Goal: Information Seeking & Learning: Learn about a topic

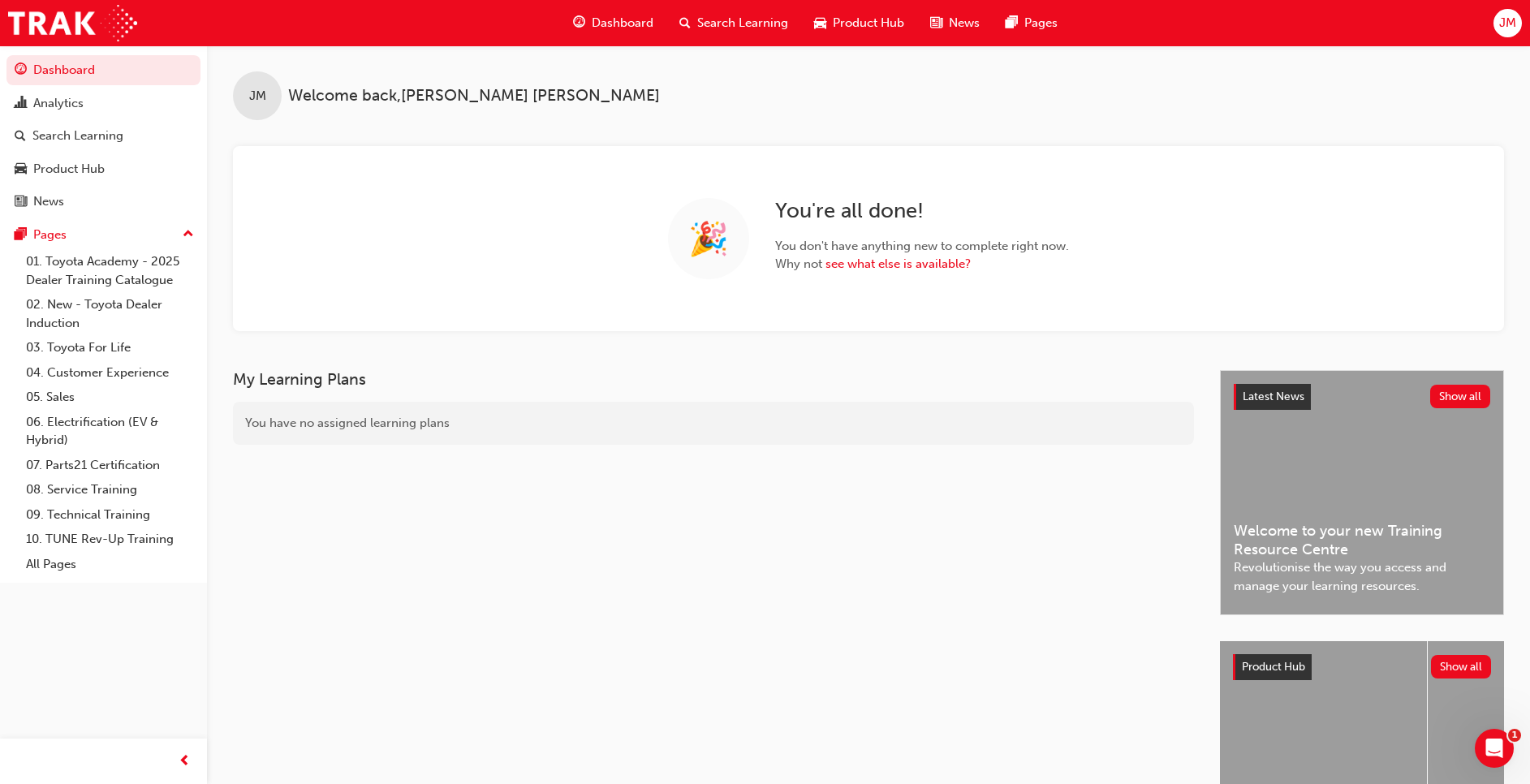
click at [742, 24] on span "Search Learning" at bounding box center [742, 23] width 90 height 19
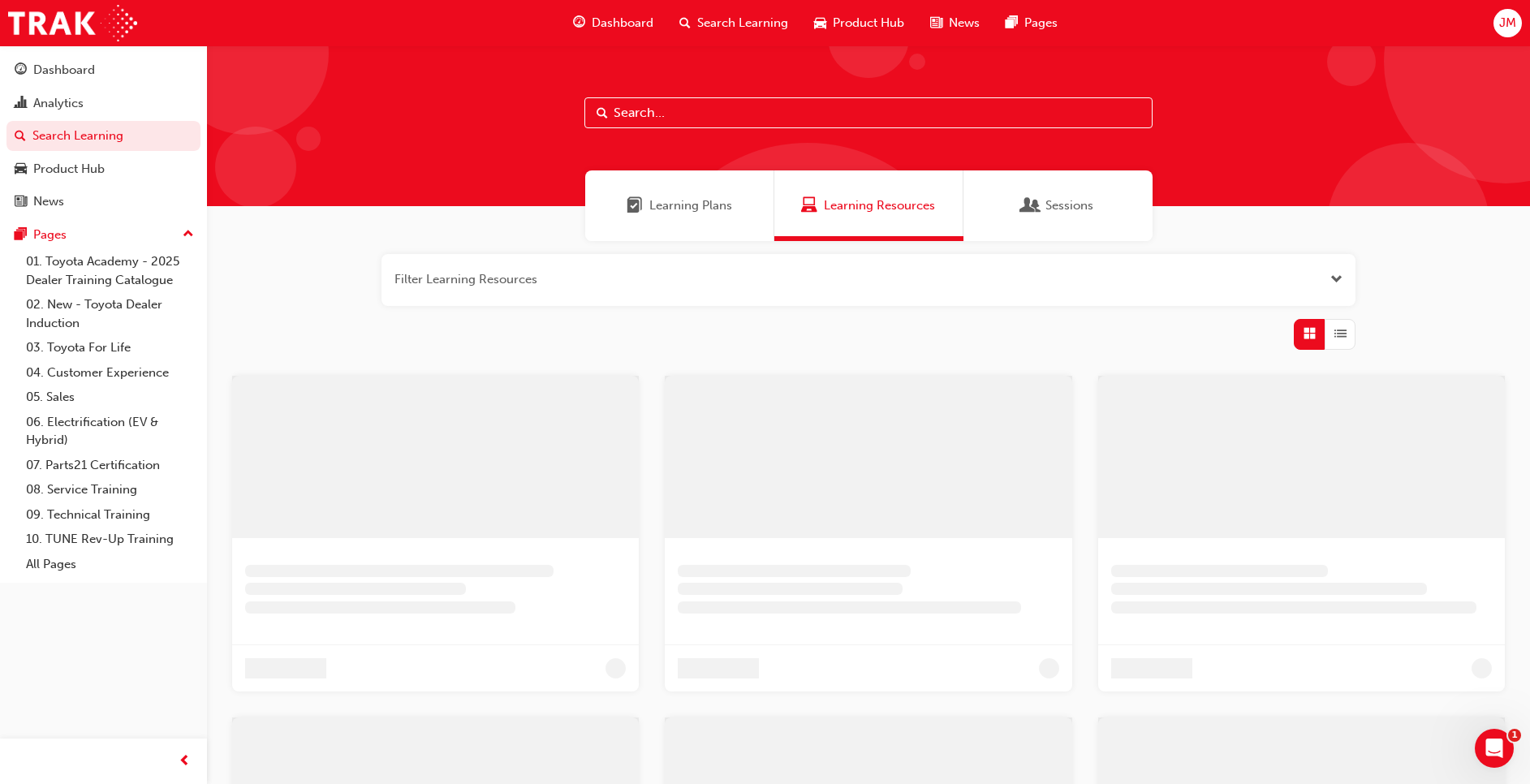
click at [654, 108] on input "text" at bounding box center [869, 112] width 569 height 31
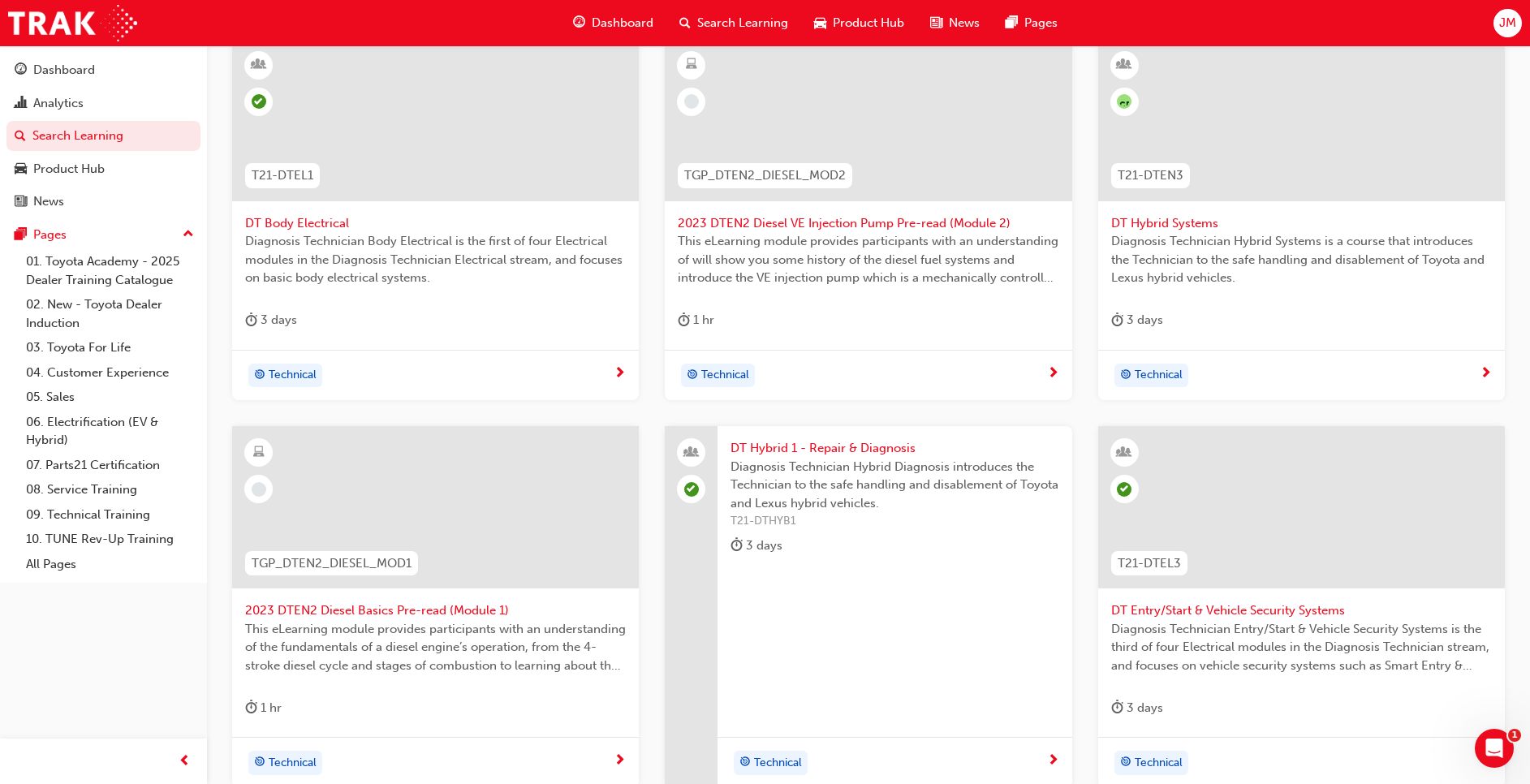
scroll to position [540, 0]
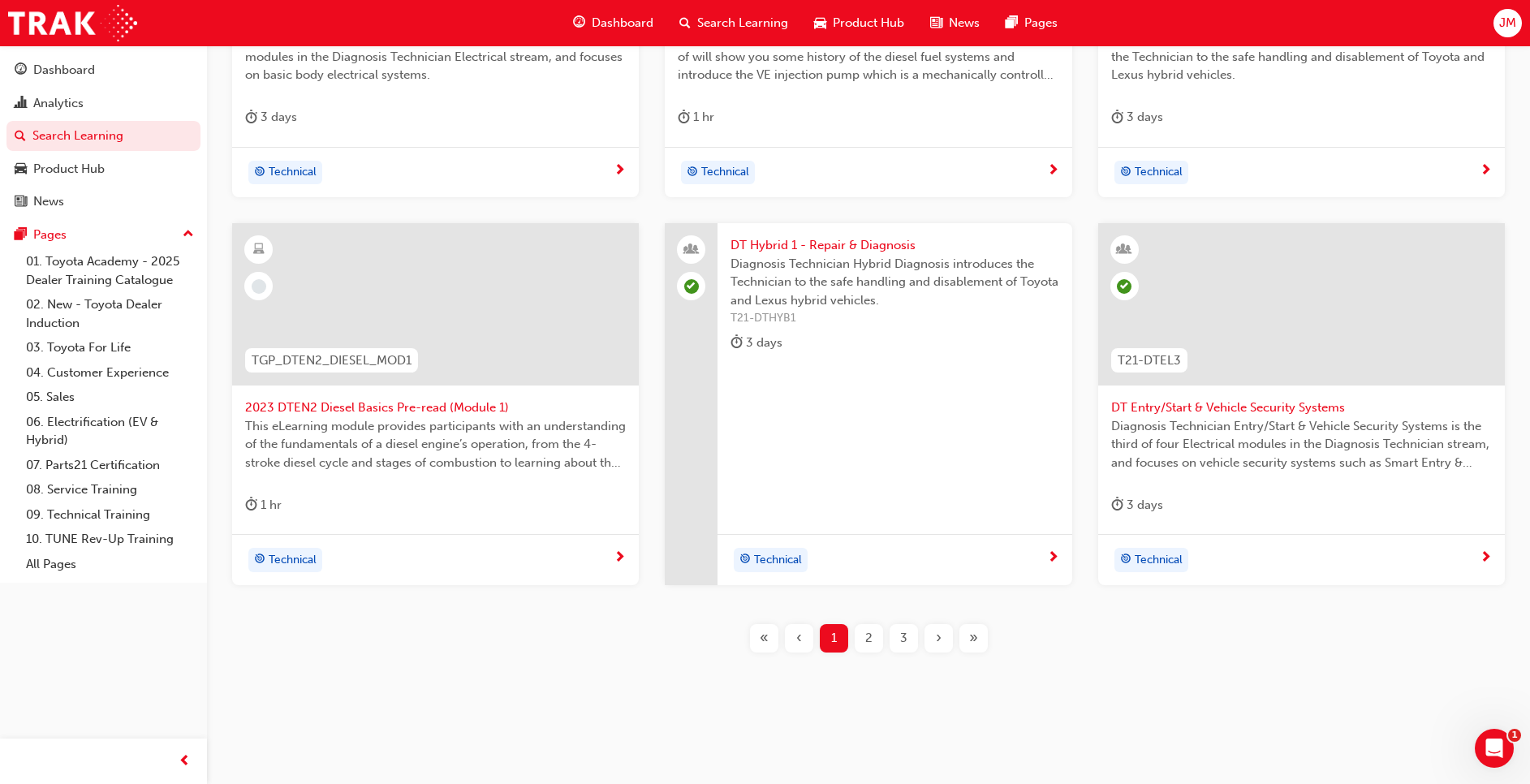
type input "DT"
click at [867, 639] on span "2" at bounding box center [868, 638] width 7 height 19
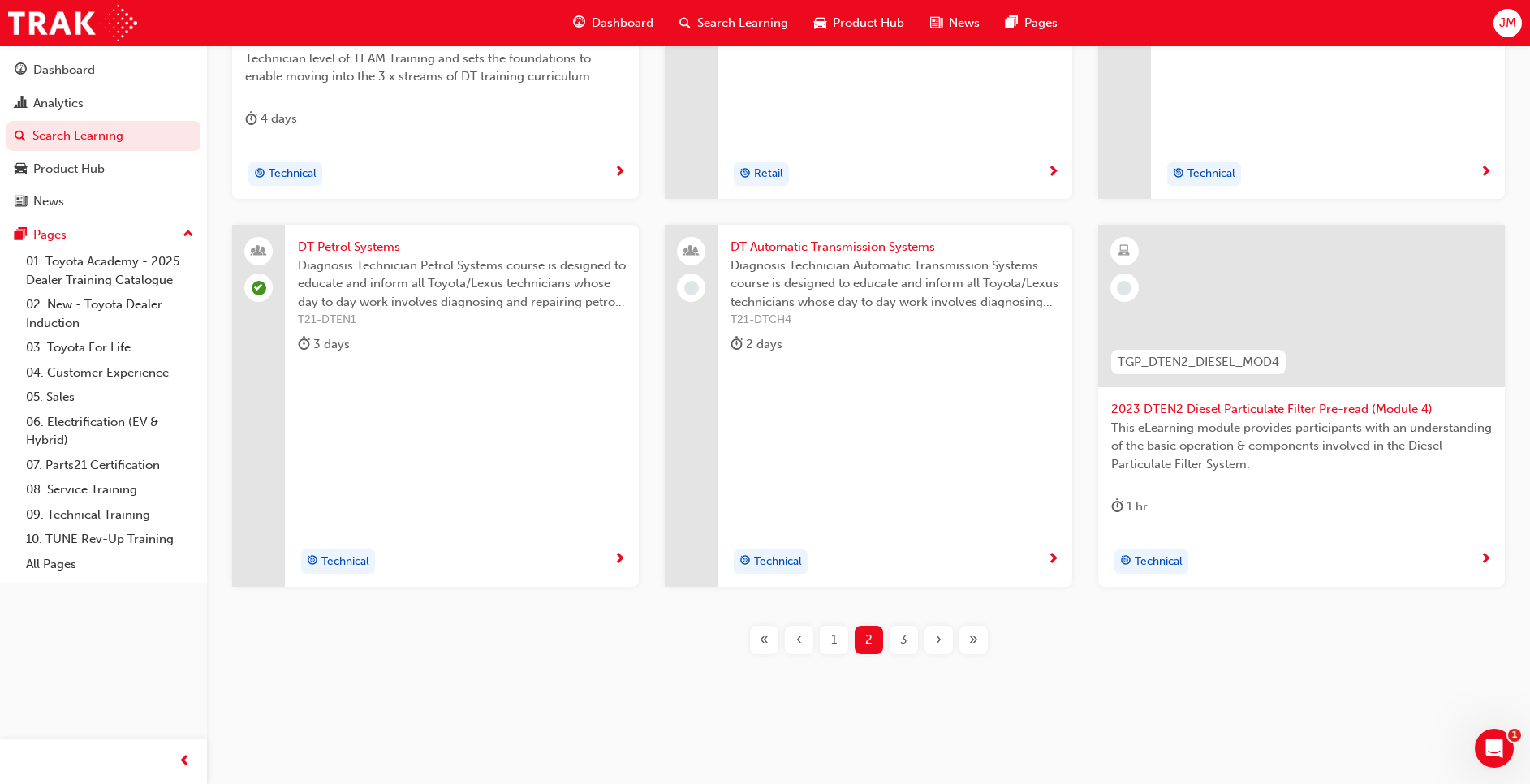
scroll to position [540, 0]
click at [914, 640] on div "3" at bounding box center [904, 638] width 29 height 29
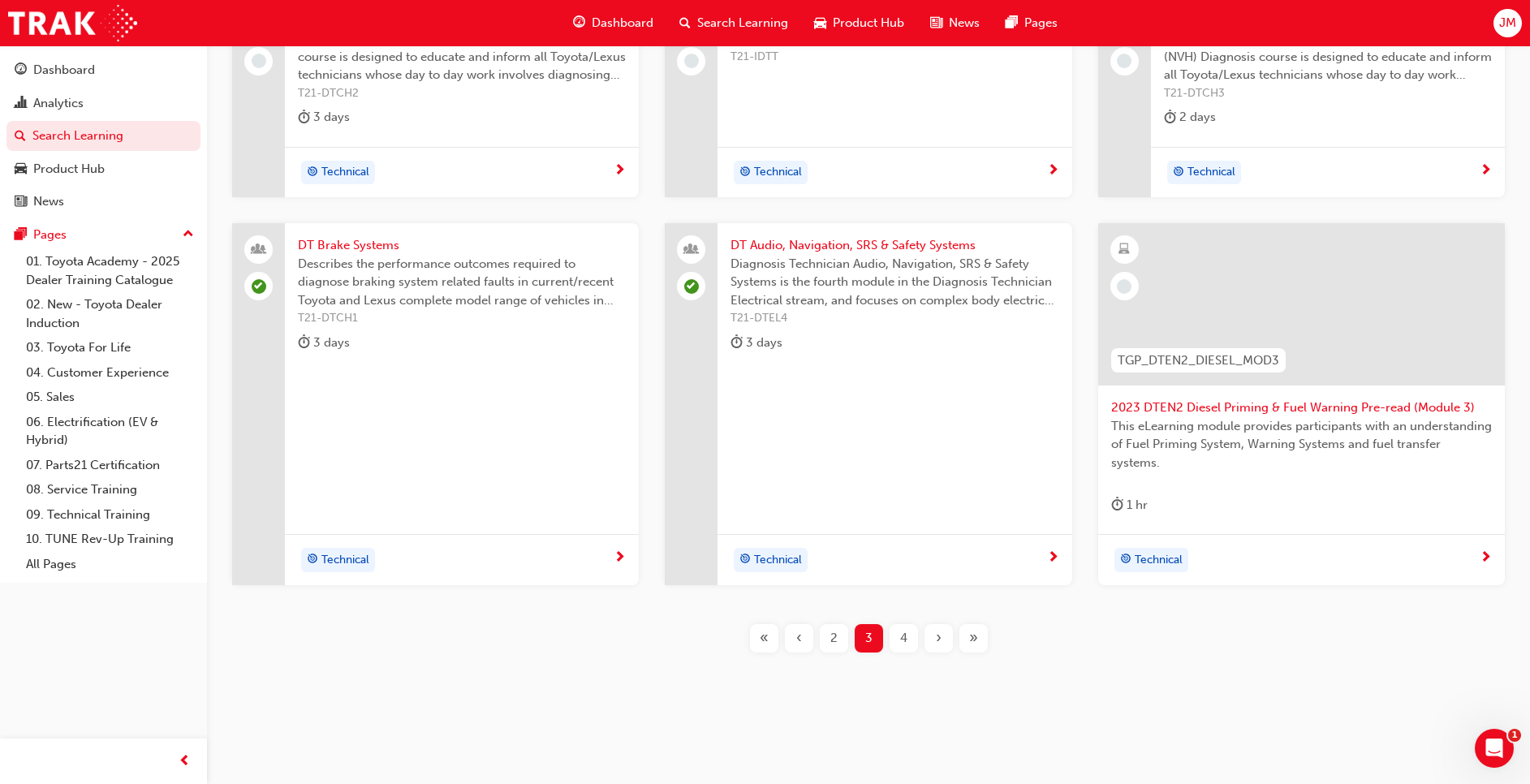
click at [476, 370] on div "DT Brake Systems Describes the performance outcomes required to diagnose brakin…" at bounding box center [462, 297] width 354 height 148
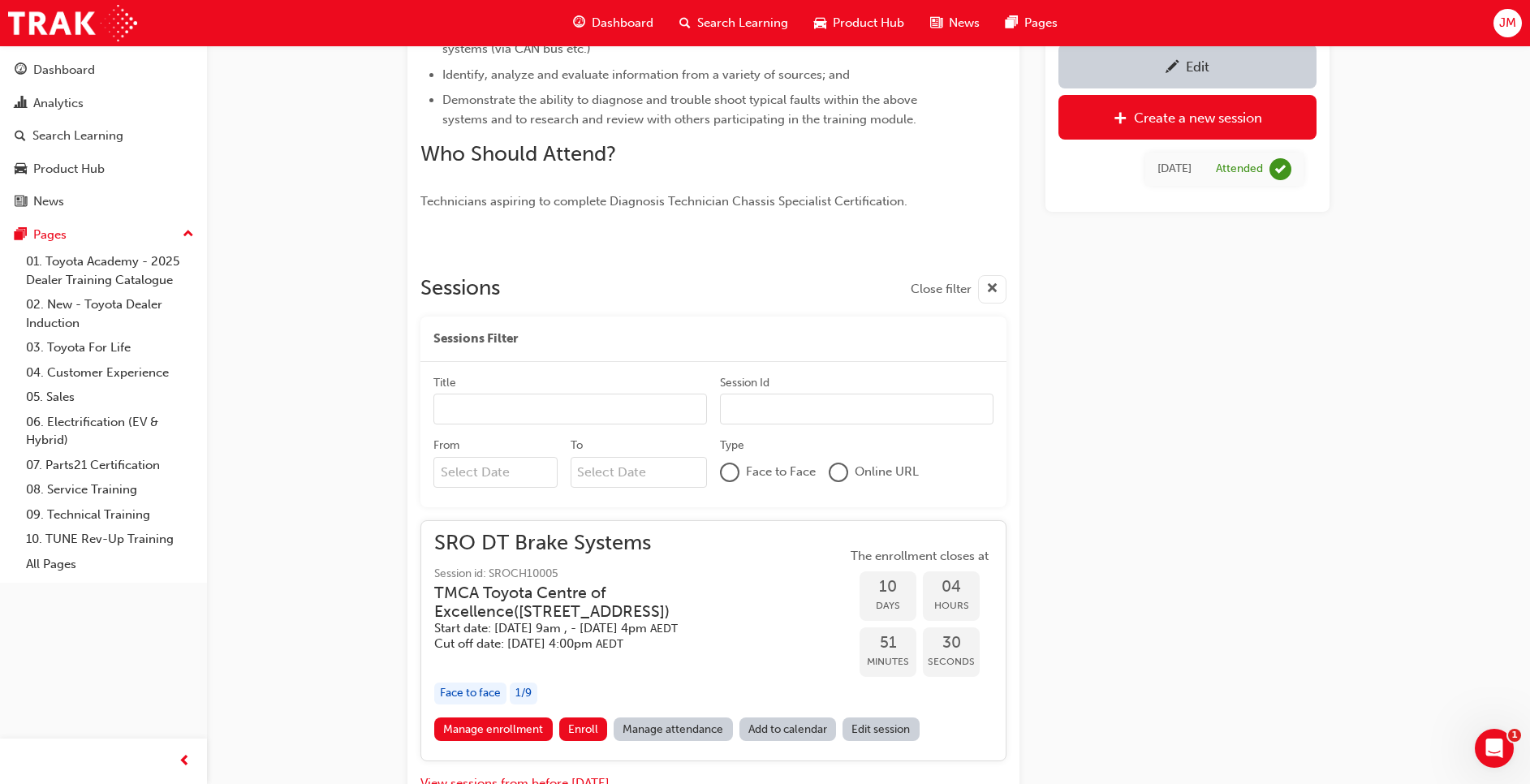
scroll to position [888, 0]
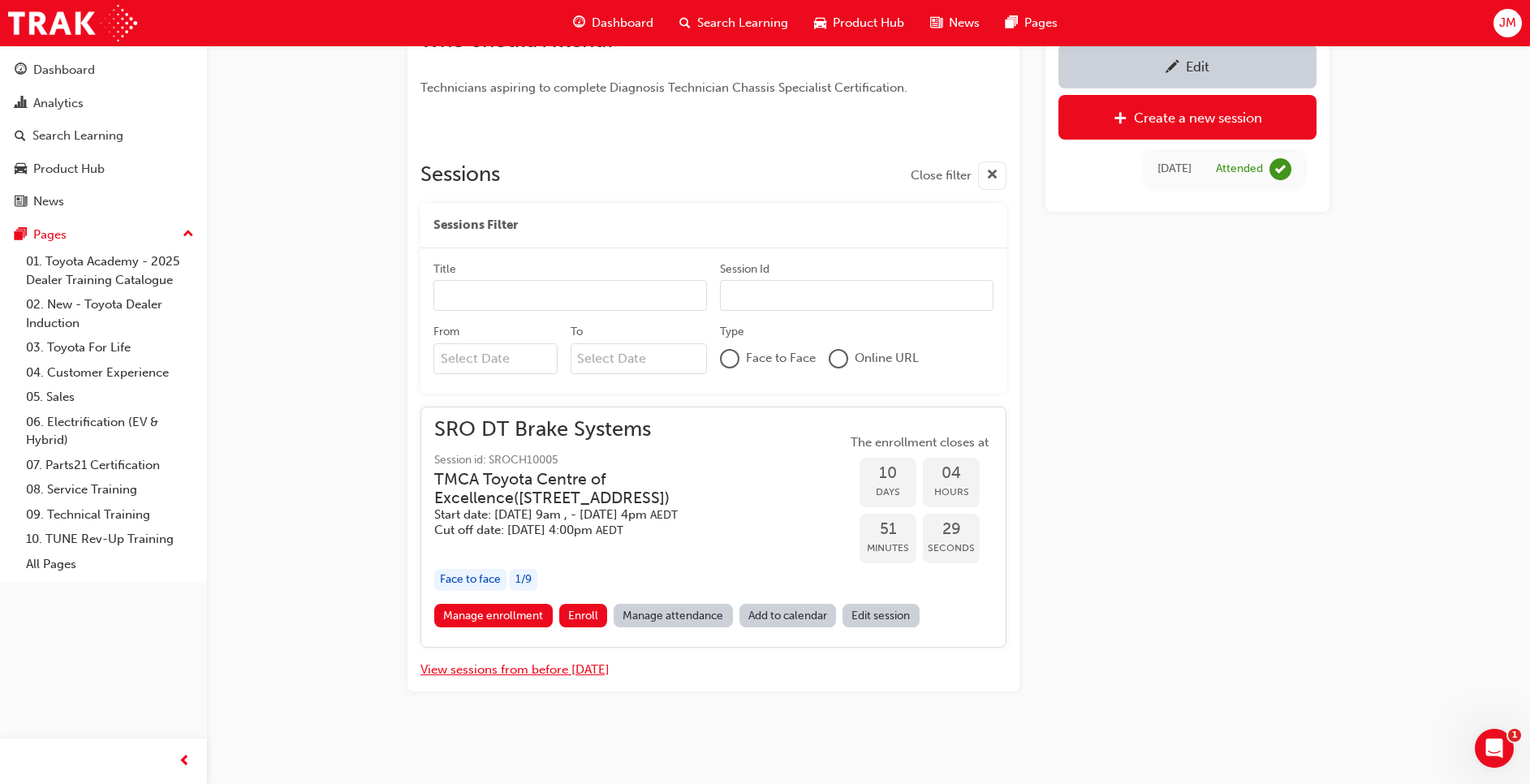
click at [563, 677] on button "View sessions from before [DATE]" at bounding box center [515, 670] width 189 height 19
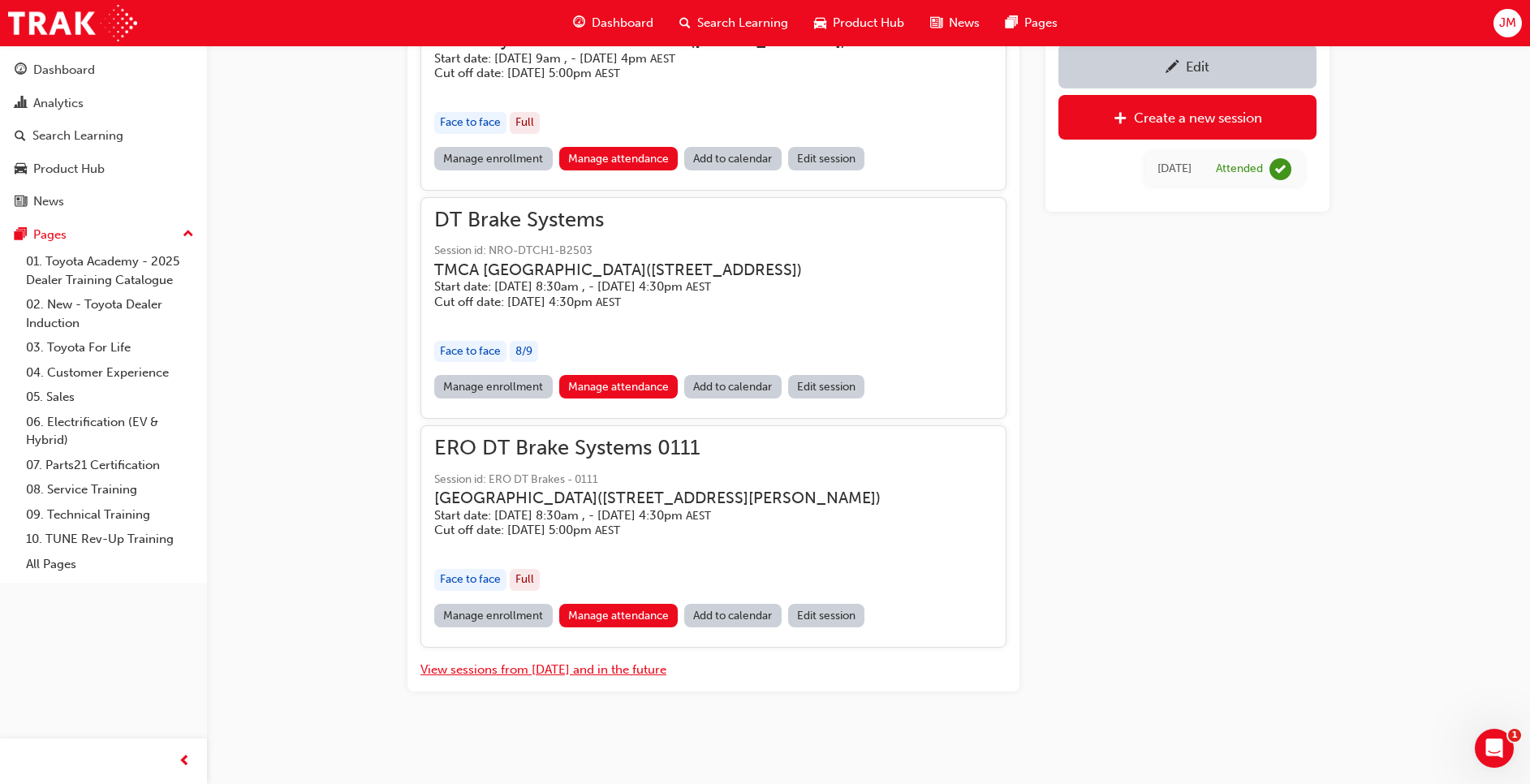
scroll to position [15999, 0]
click at [604, 398] on link "Manage attendance" at bounding box center [619, 387] width 119 height 24
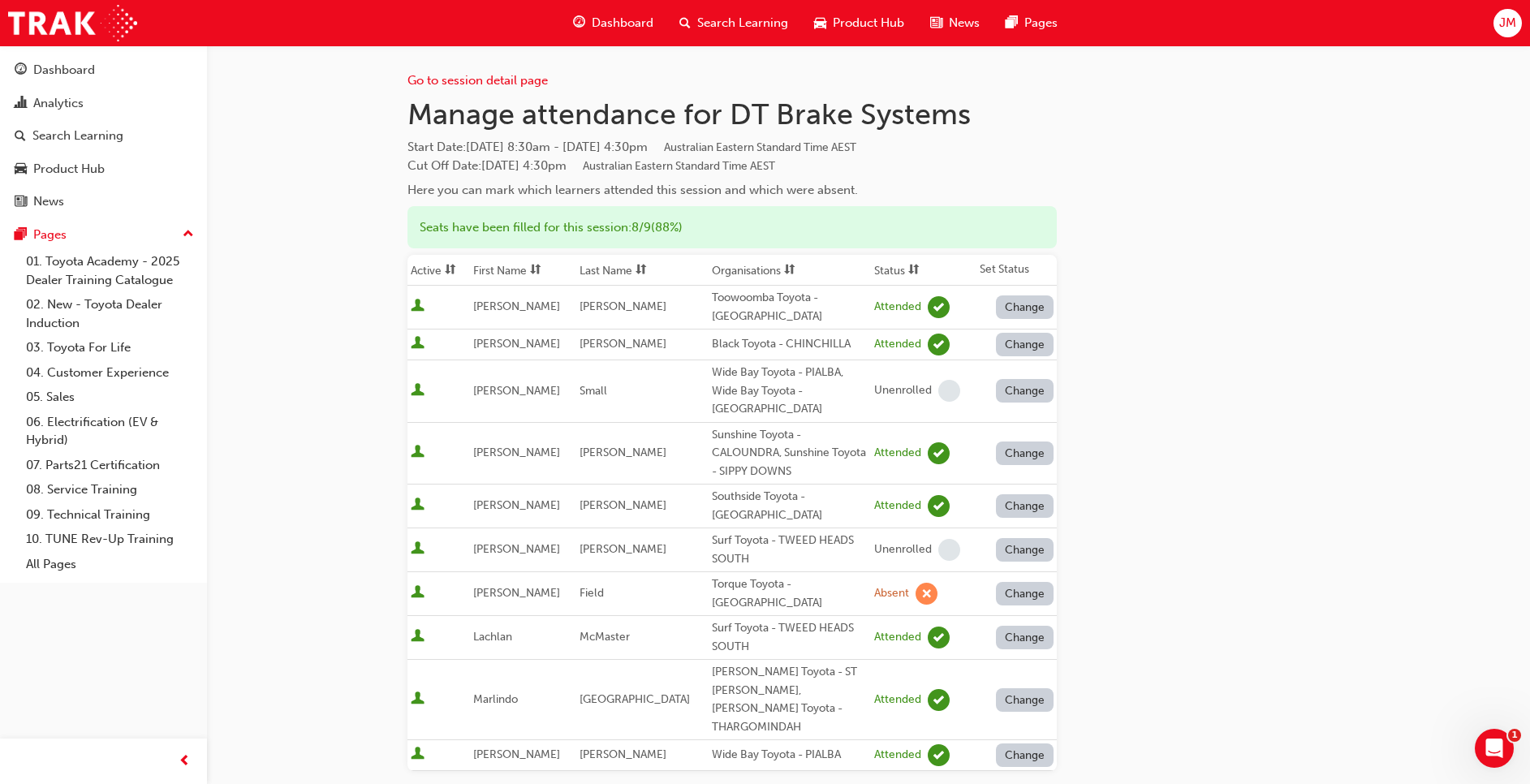
click at [728, 30] on span "Search Learning" at bounding box center [742, 23] width 90 height 19
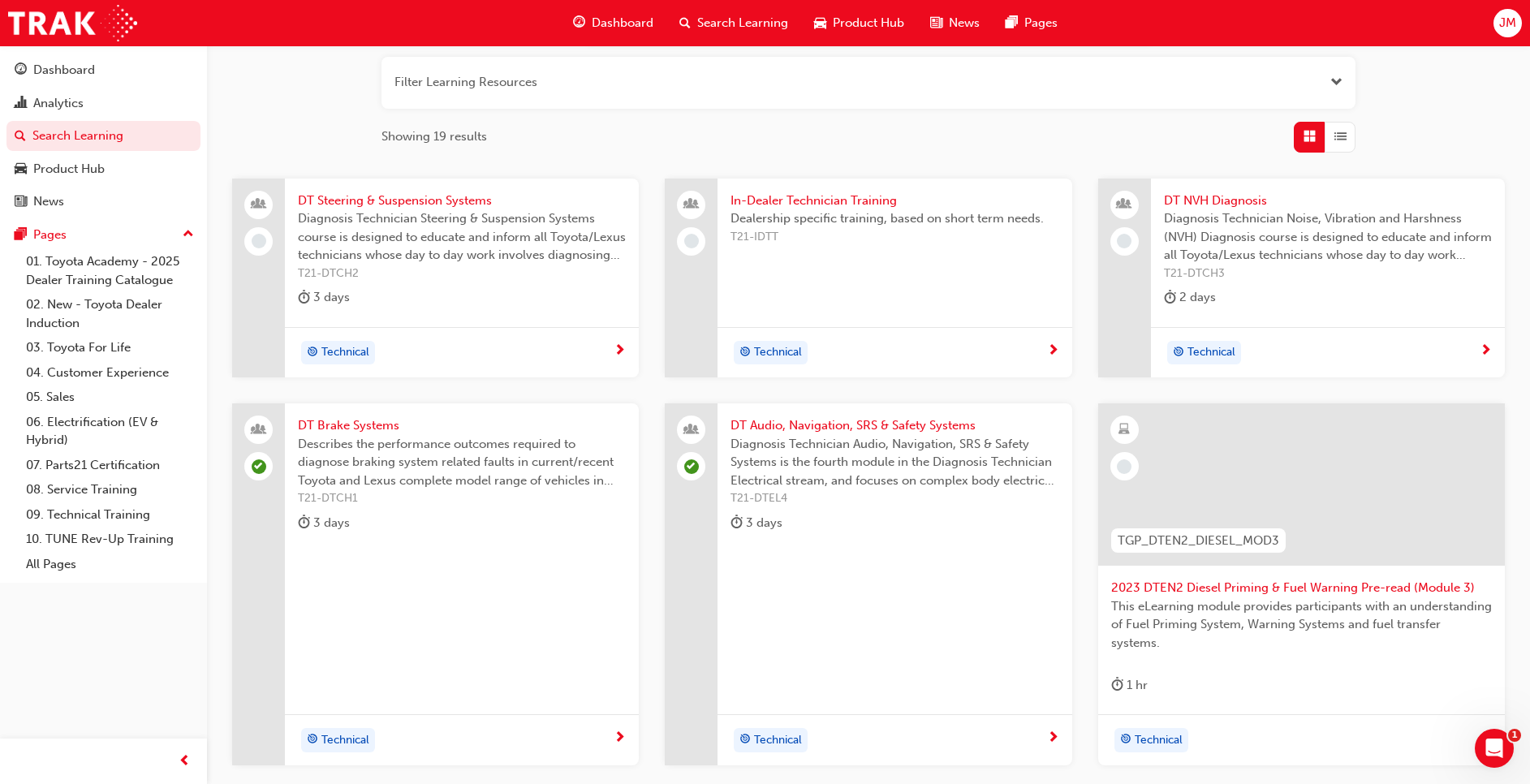
scroll to position [134, 0]
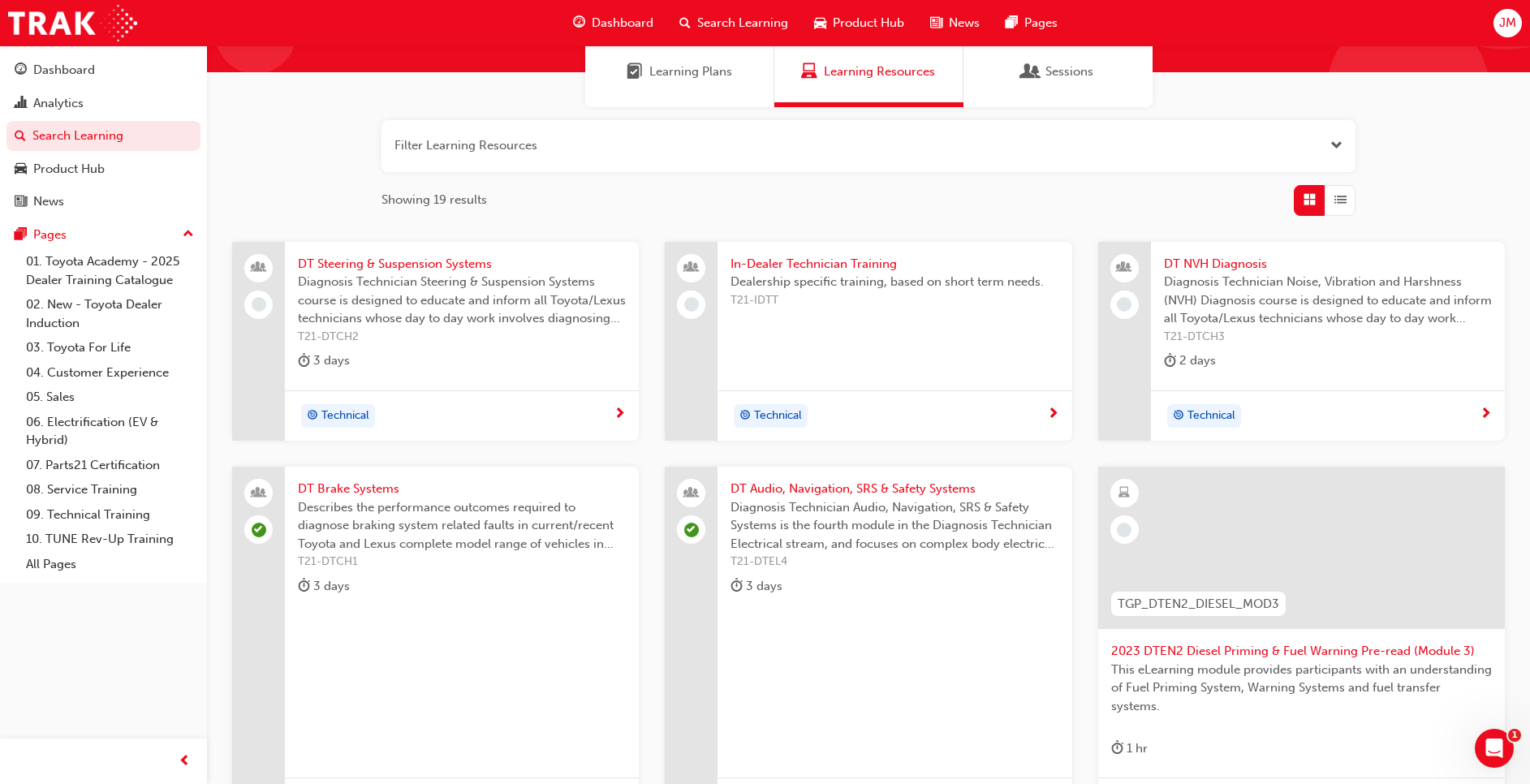
click at [489, 336] on span "T21-DTCH2" at bounding box center [462, 337] width 328 height 19
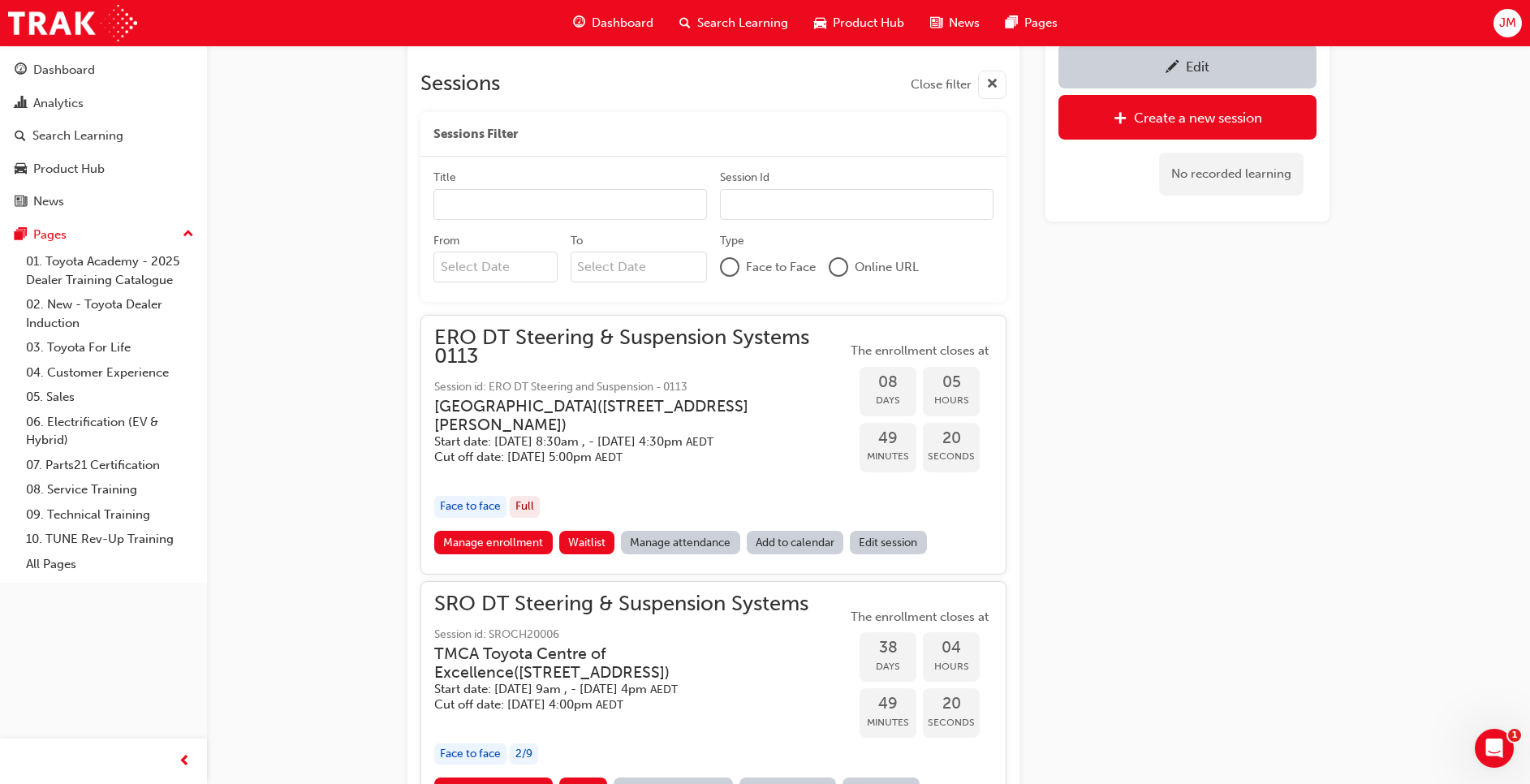
scroll to position [980, 0]
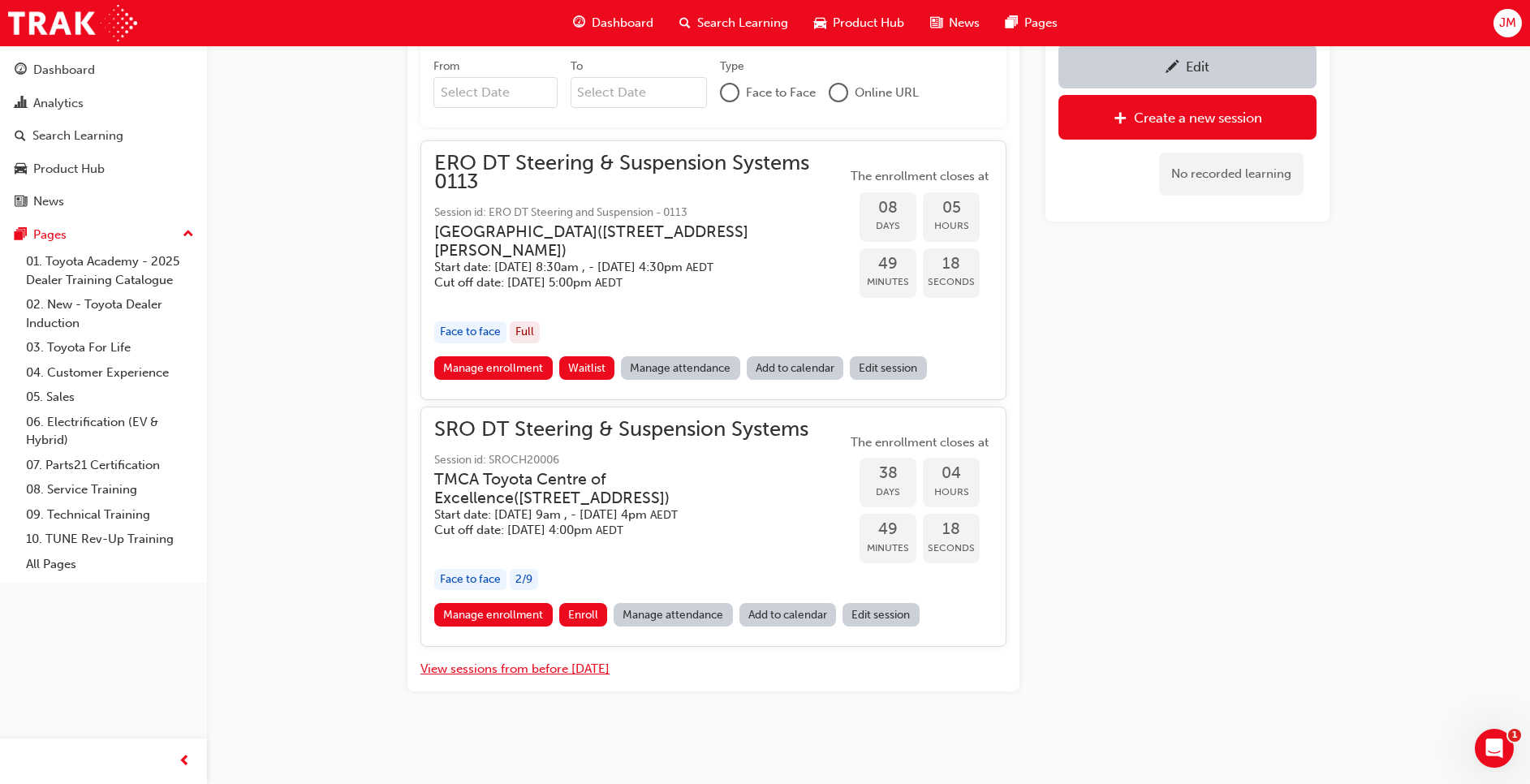
click at [573, 675] on button "View sessions from before [DATE]" at bounding box center [515, 669] width 189 height 19
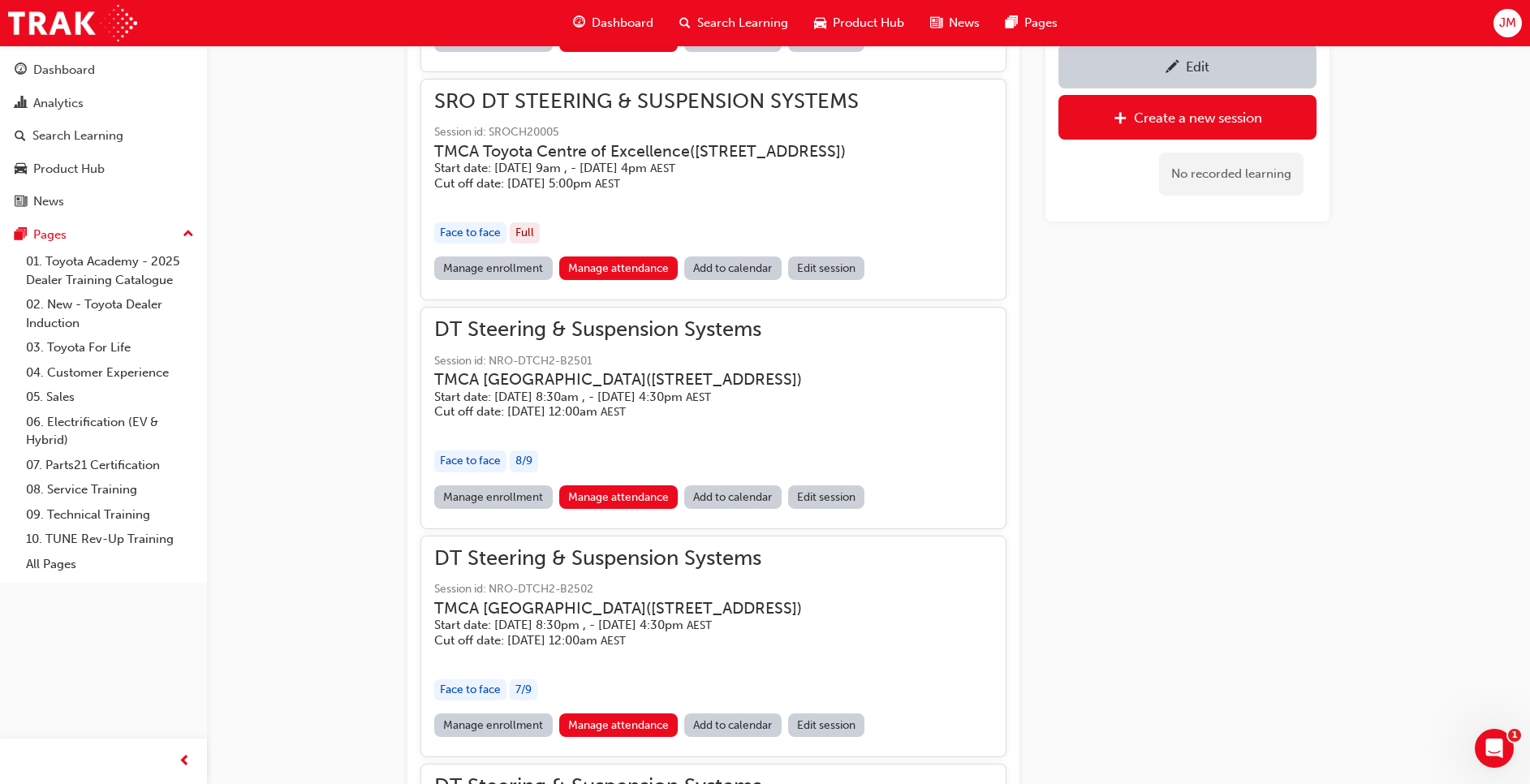
scroll to position [14973, 0]
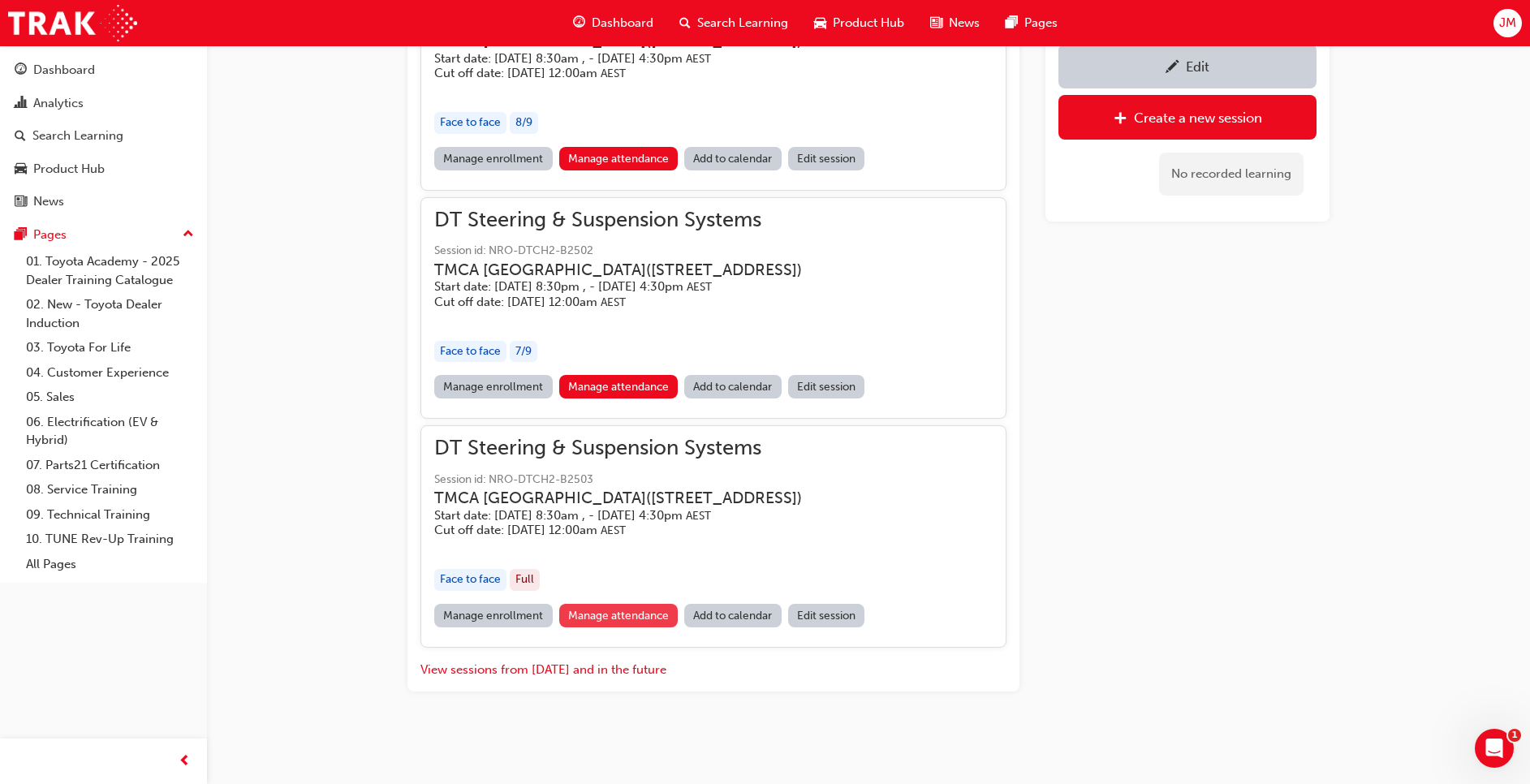
click at [631, 618] on link "Manage attendance" at bounding box center [619, 616] width 119 height 24
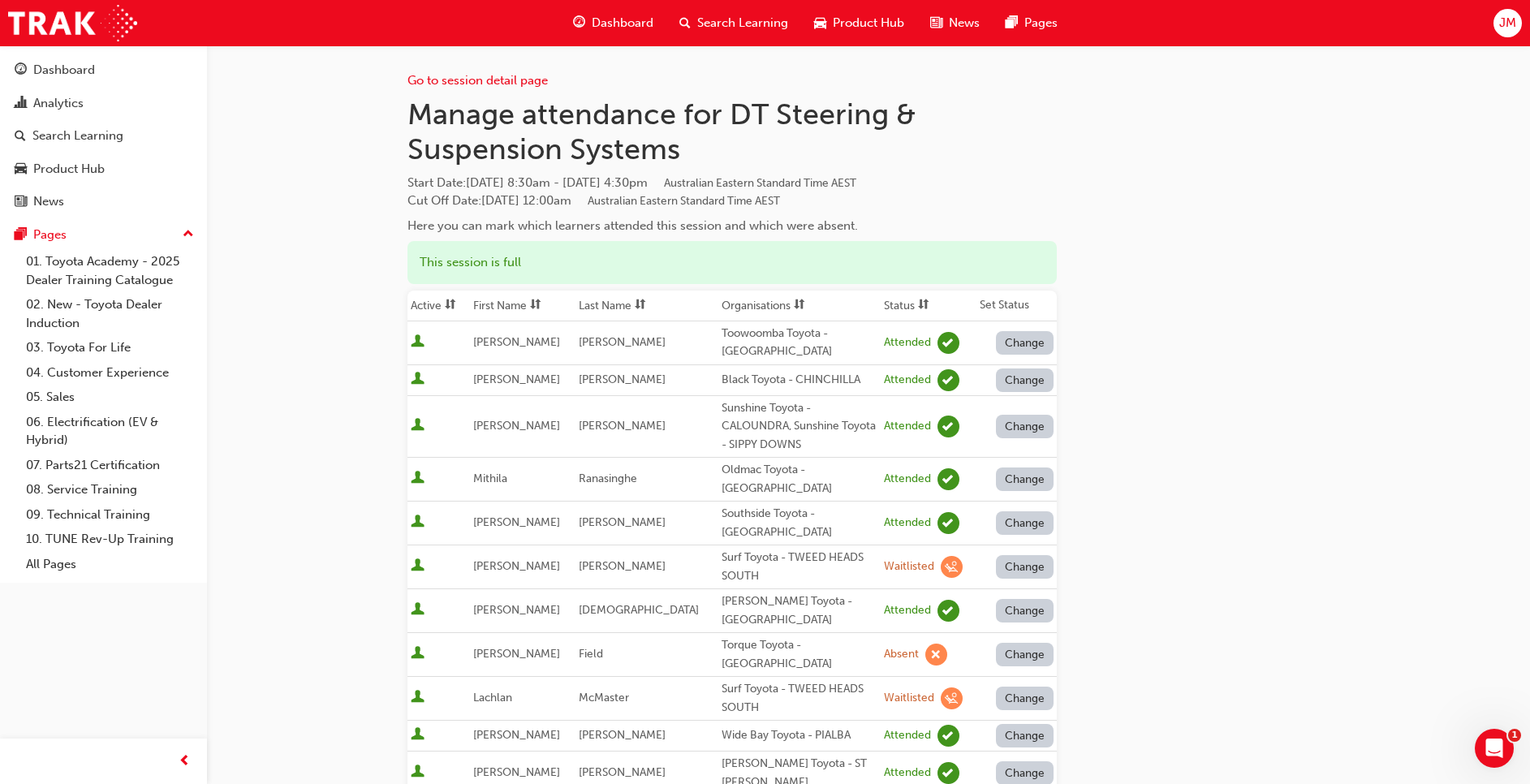
click at [755, 24] on span "Search Learning" at bounding box center [742, 23] width 90 height 19
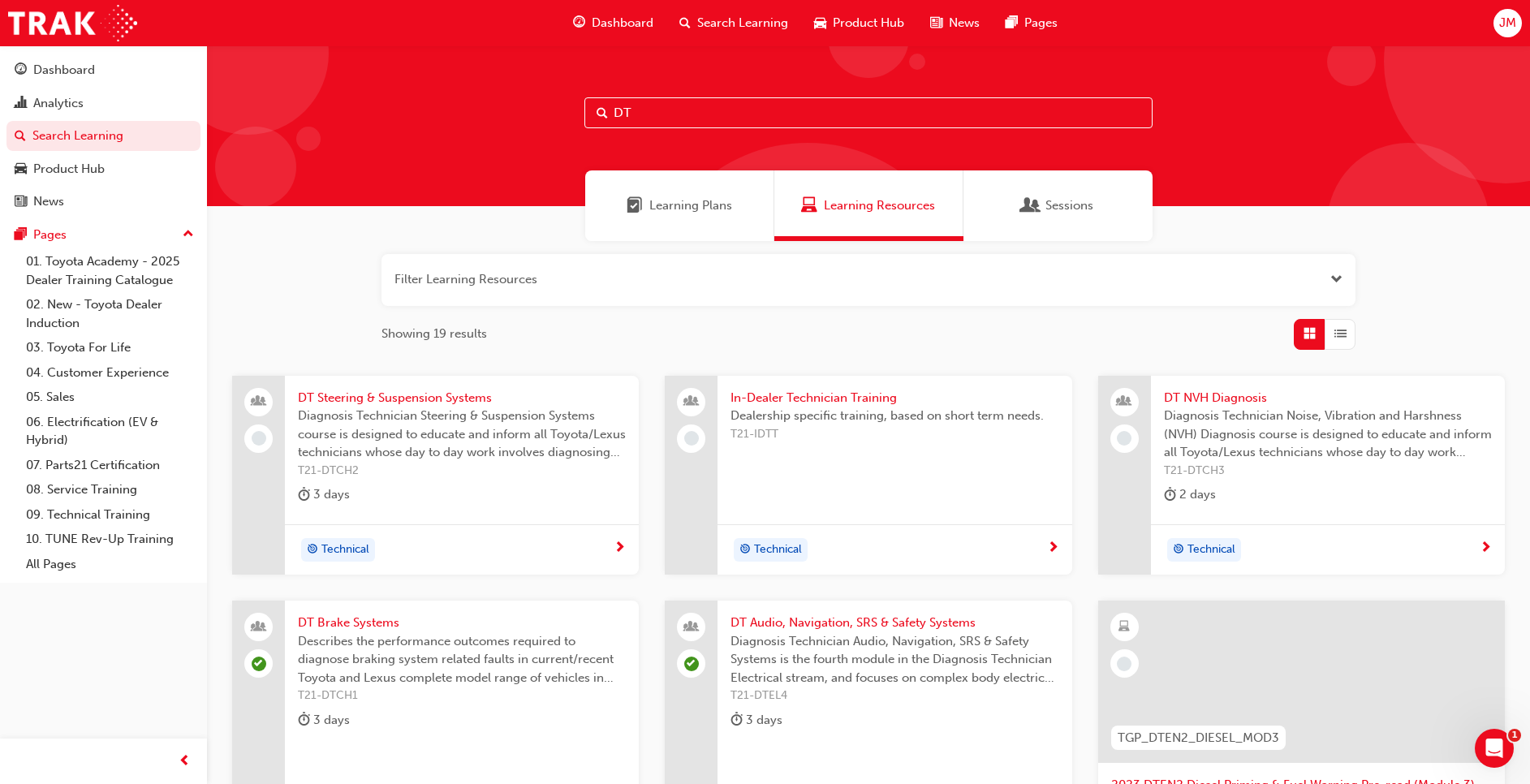
click at [440, 448] on span "Diagnosis Technician Steering & Suspension Systems course is designed to educat…" at bounding box center [462, 434] width 328 height 56
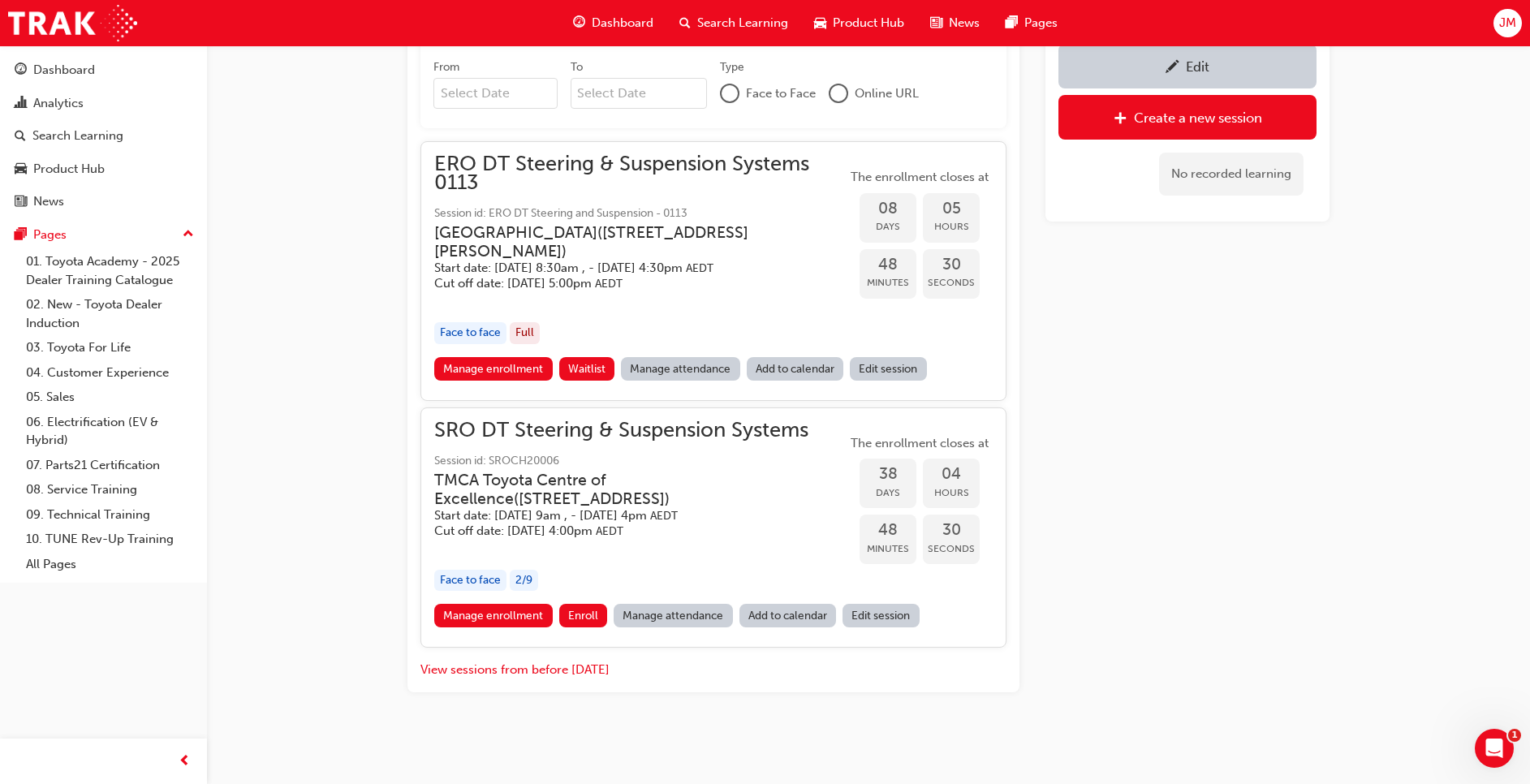
scroll to position [980, 0]
click at [557, 673] on button "View sessions from before [DATE]" at bounding box center [515, 669] width 189 height 19
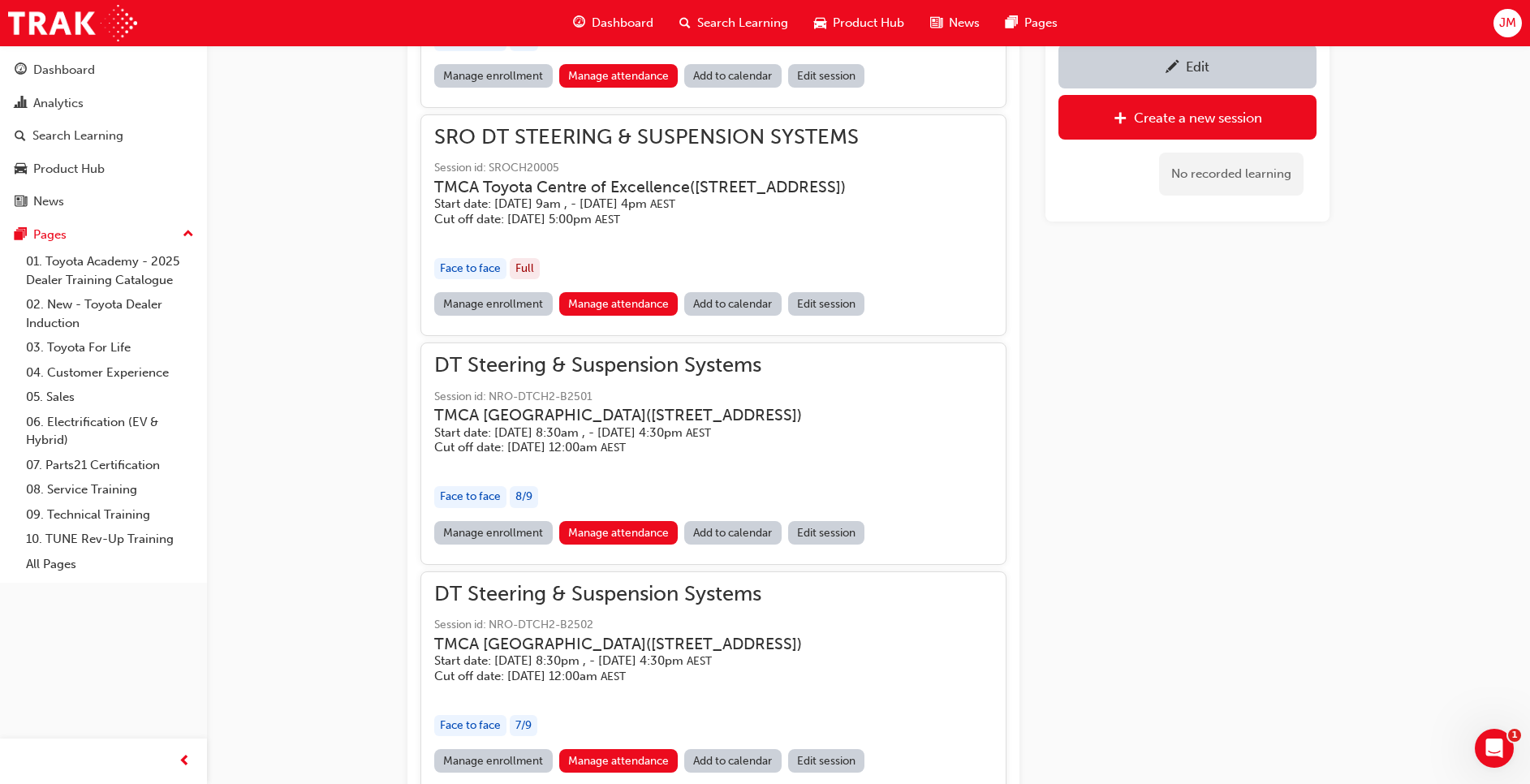
scroll to position [14973, 0]
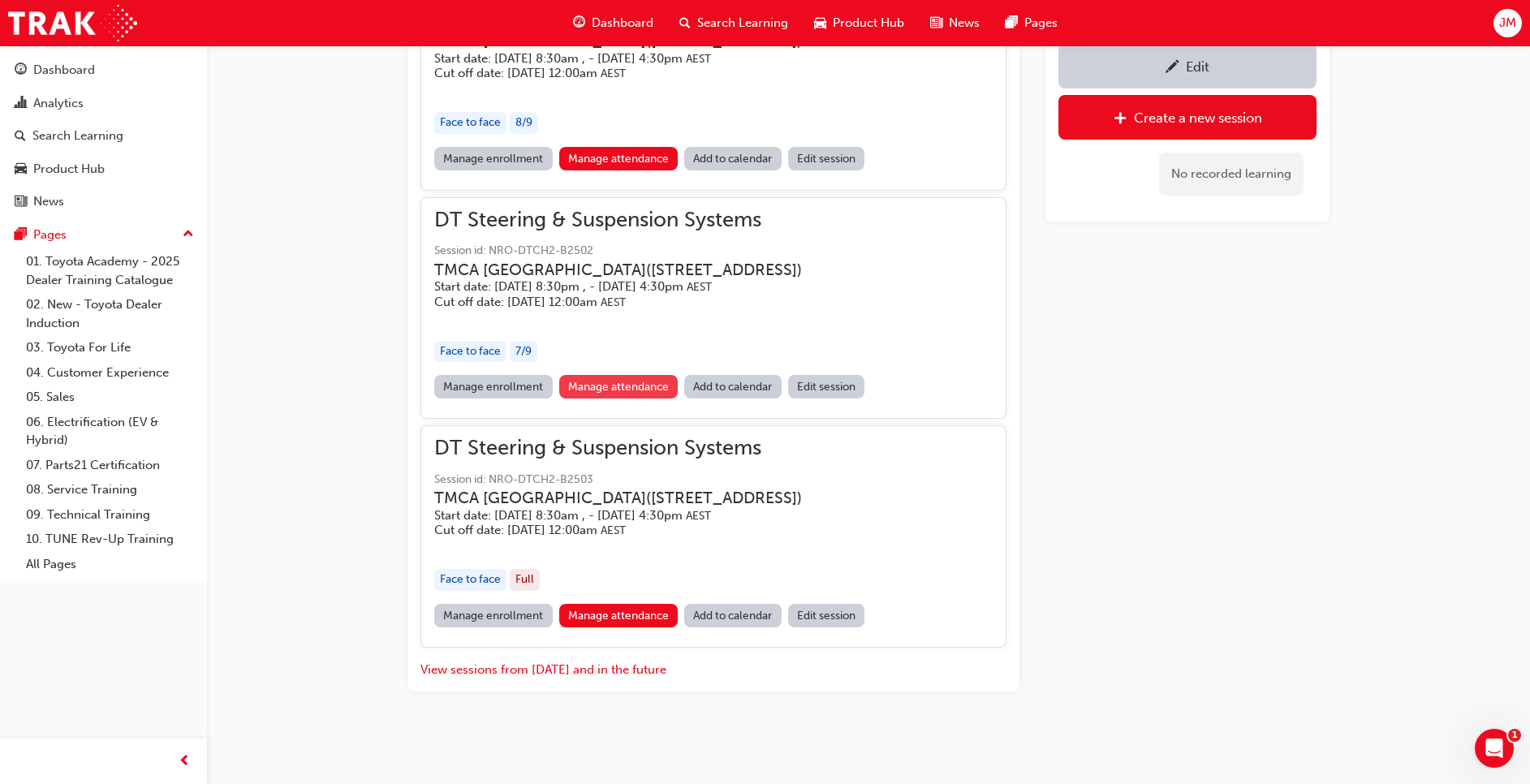
click at [600, 382] on link "Manage attendance" at bounding box center [619, 387] width 119 height 24
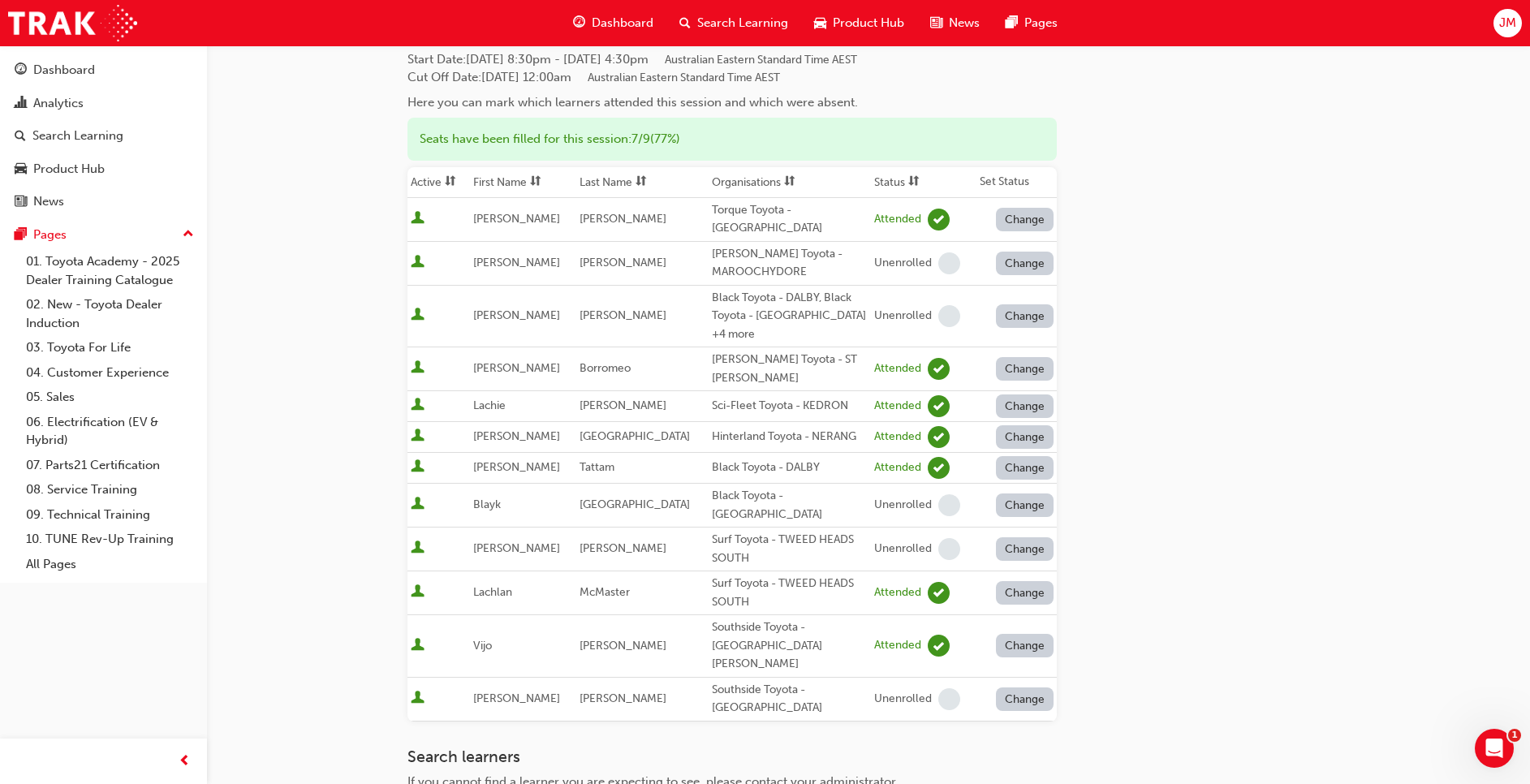
scroll to position [243, 0]
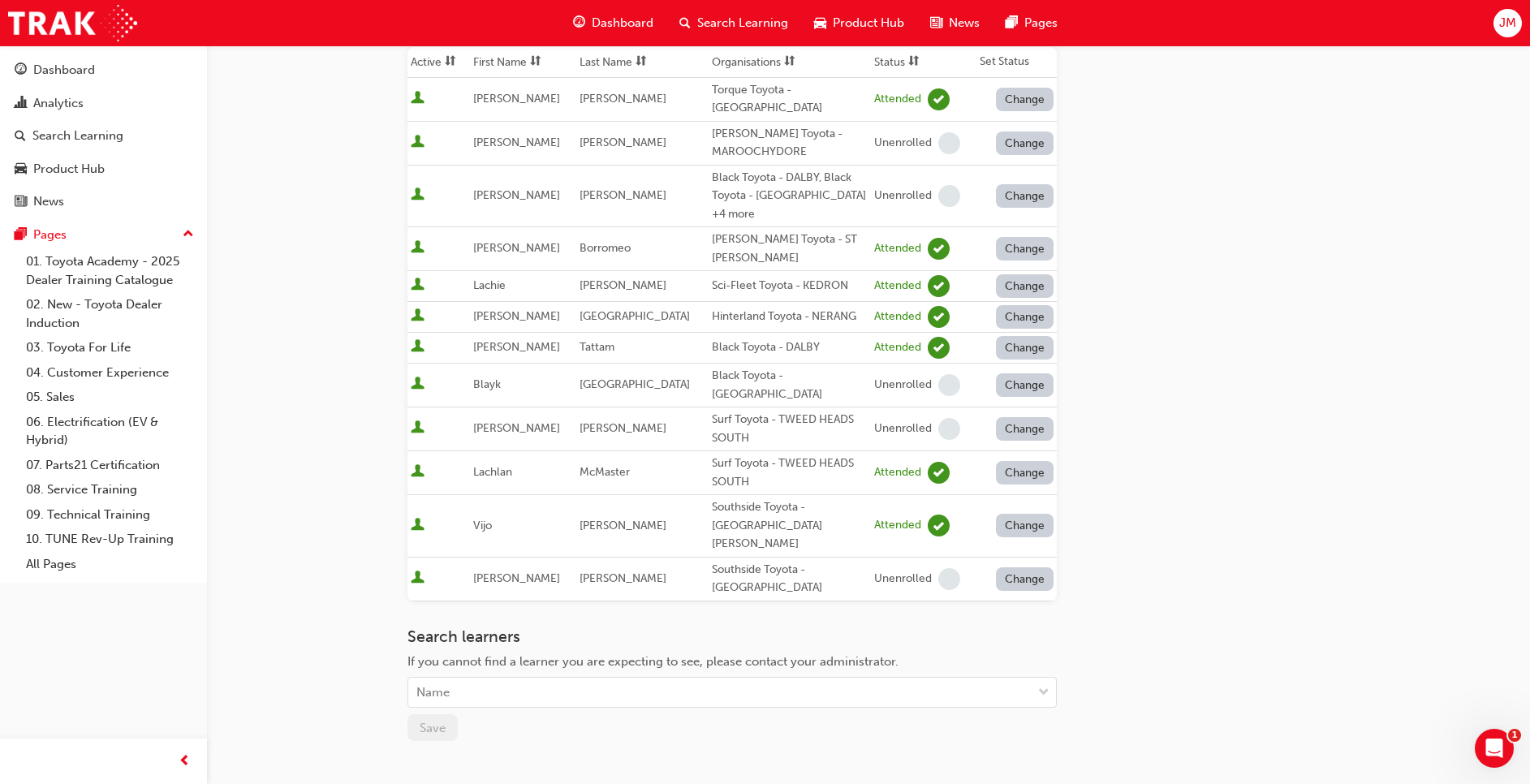
click at [760, 29] on span "Search Learning" at bounding box center [742, 23] width 90 height 19
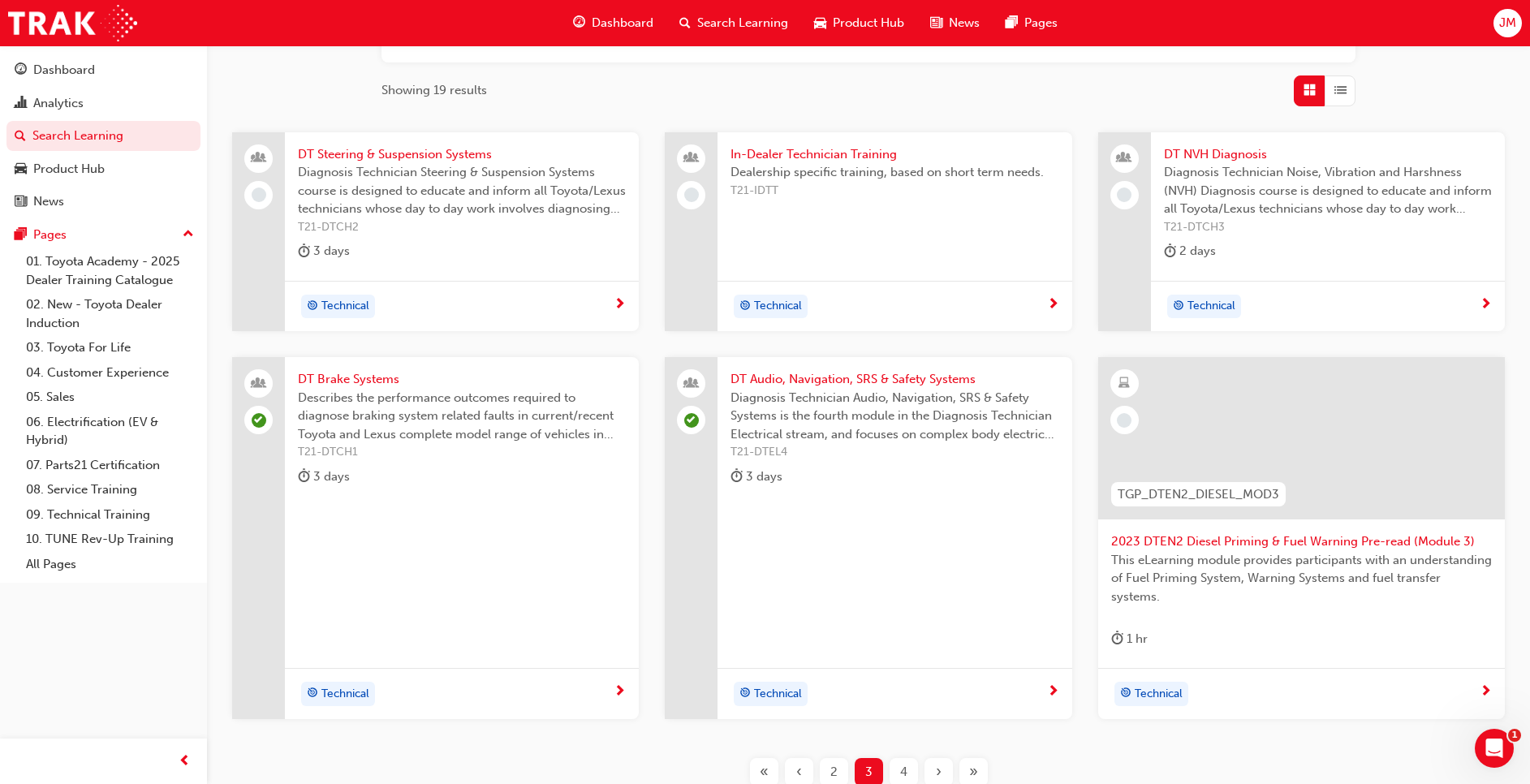
click at [479, 228] on span "T21-DTCH2" at bounding box center [462, 228] width 328 height 19
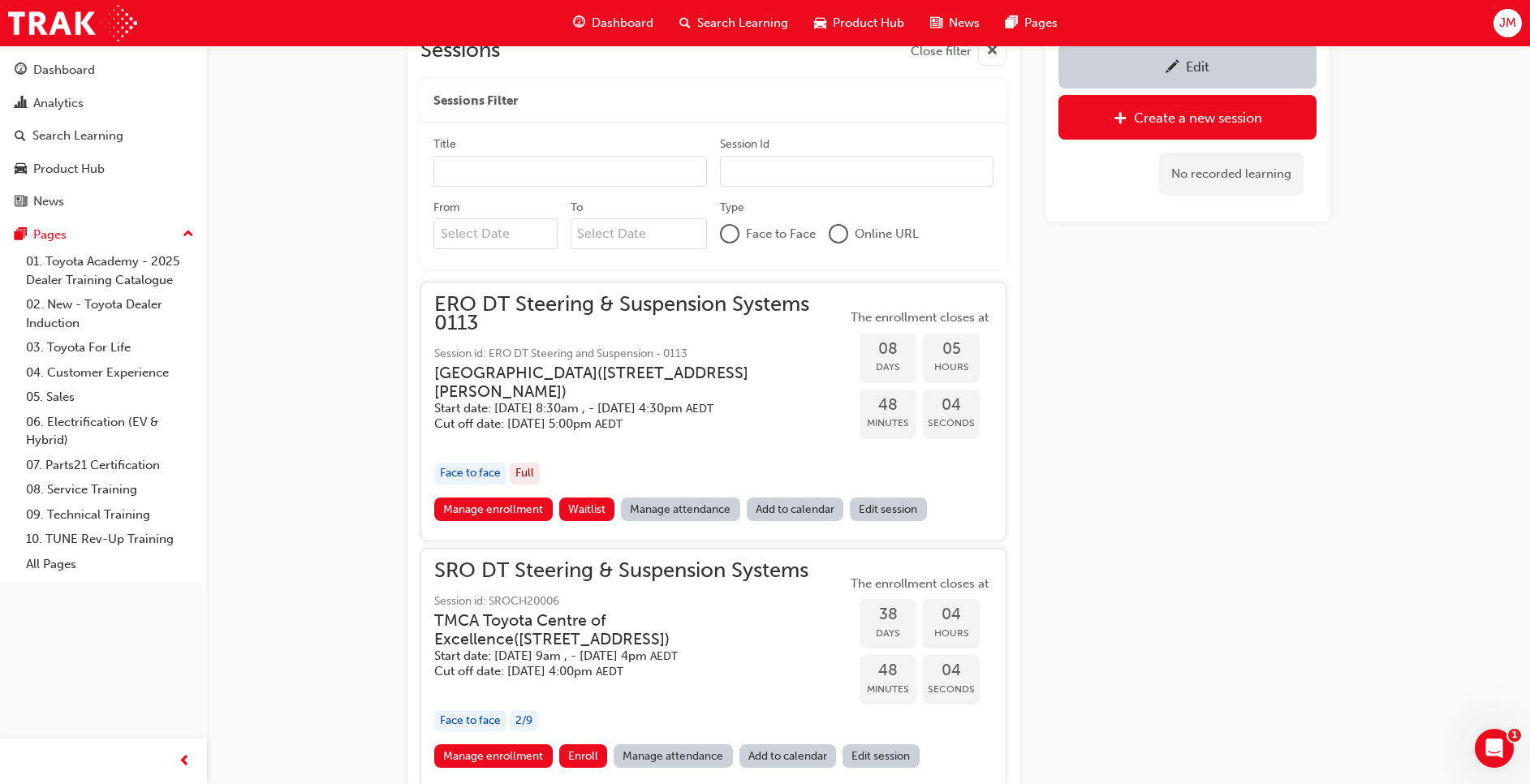
scroll to position [980, 0]
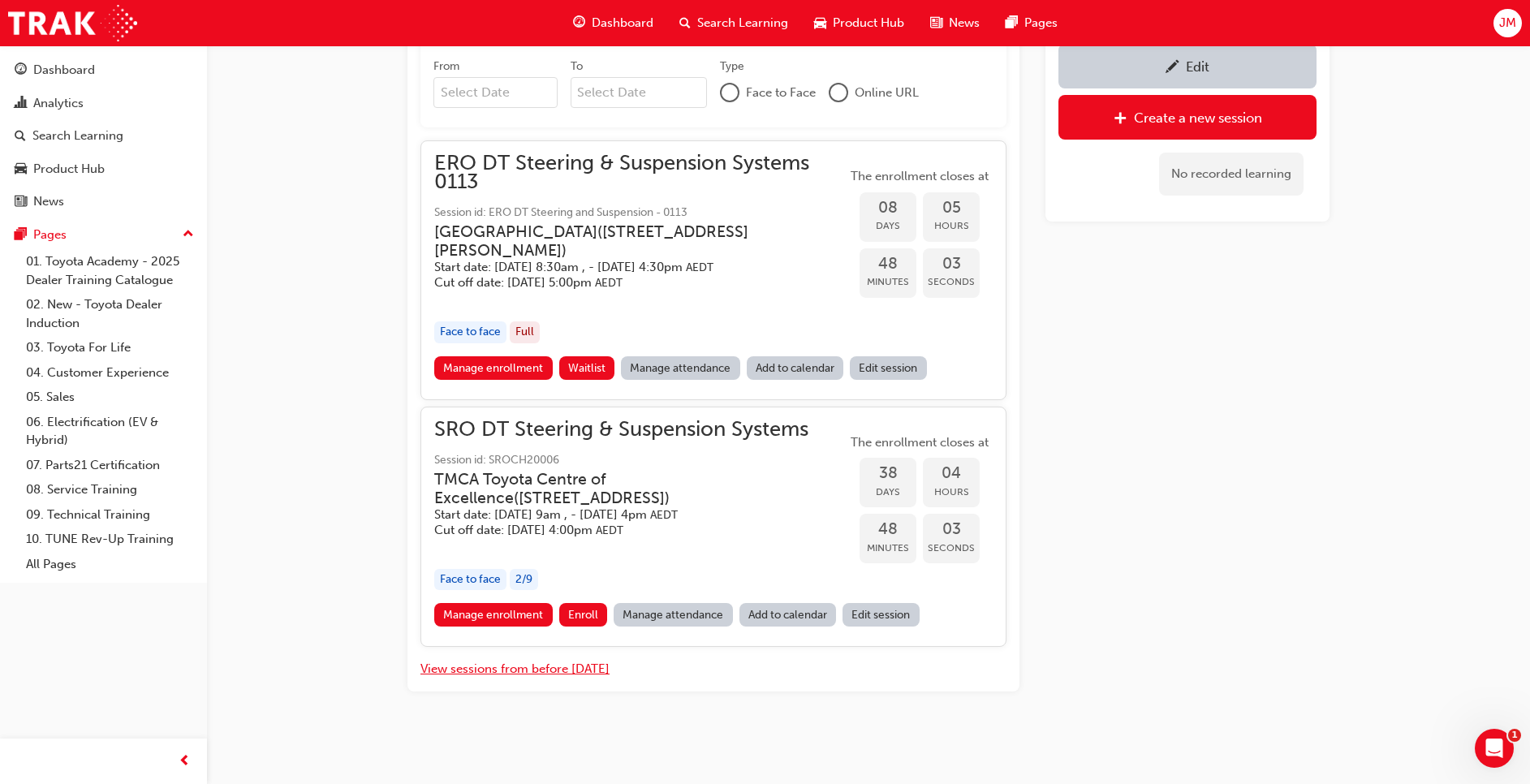
click at [568, 669] on button "View sessions from before [DATE]" at bounding box center [515, 669] width 189 height 19
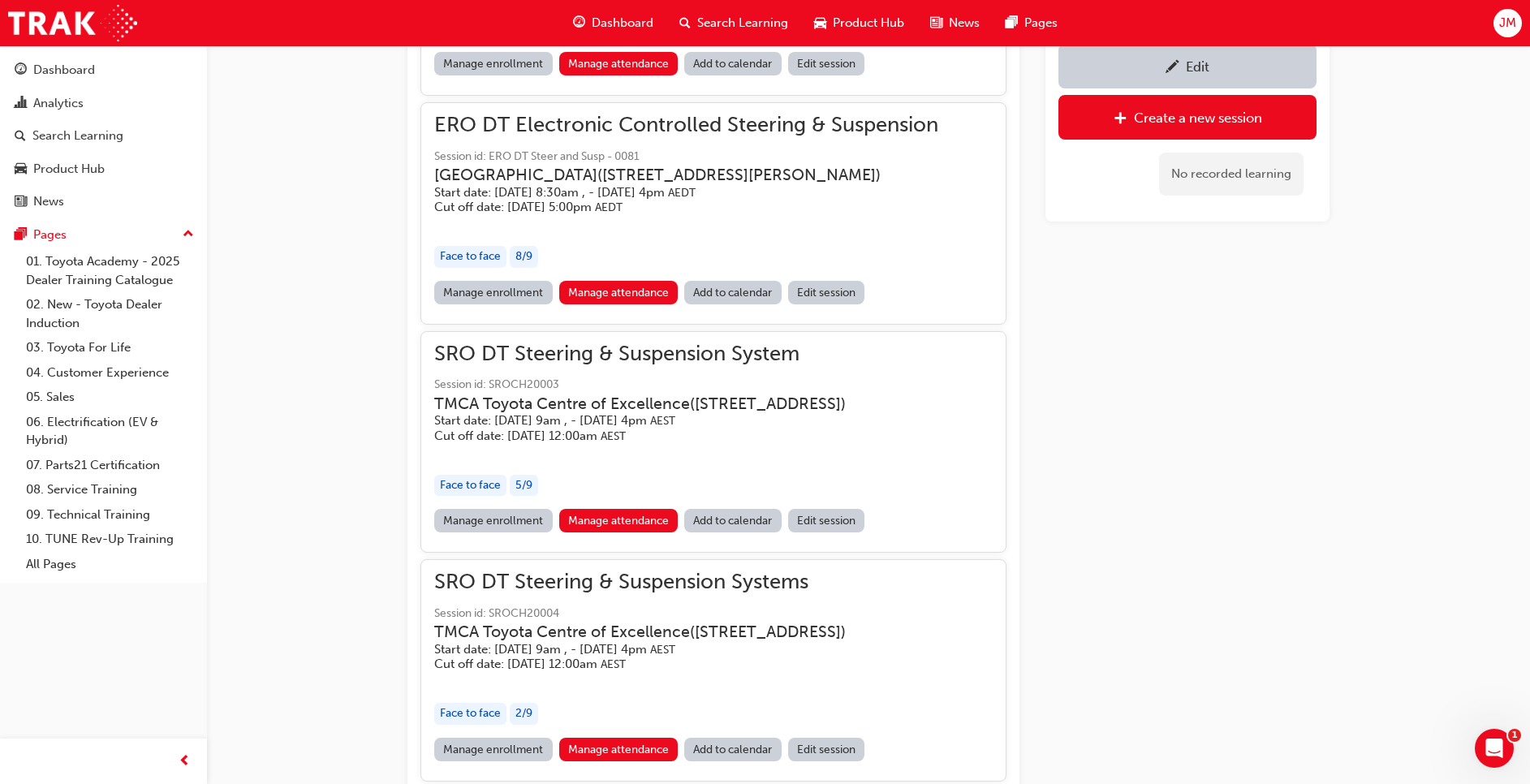
scroll to position [14973, 0]
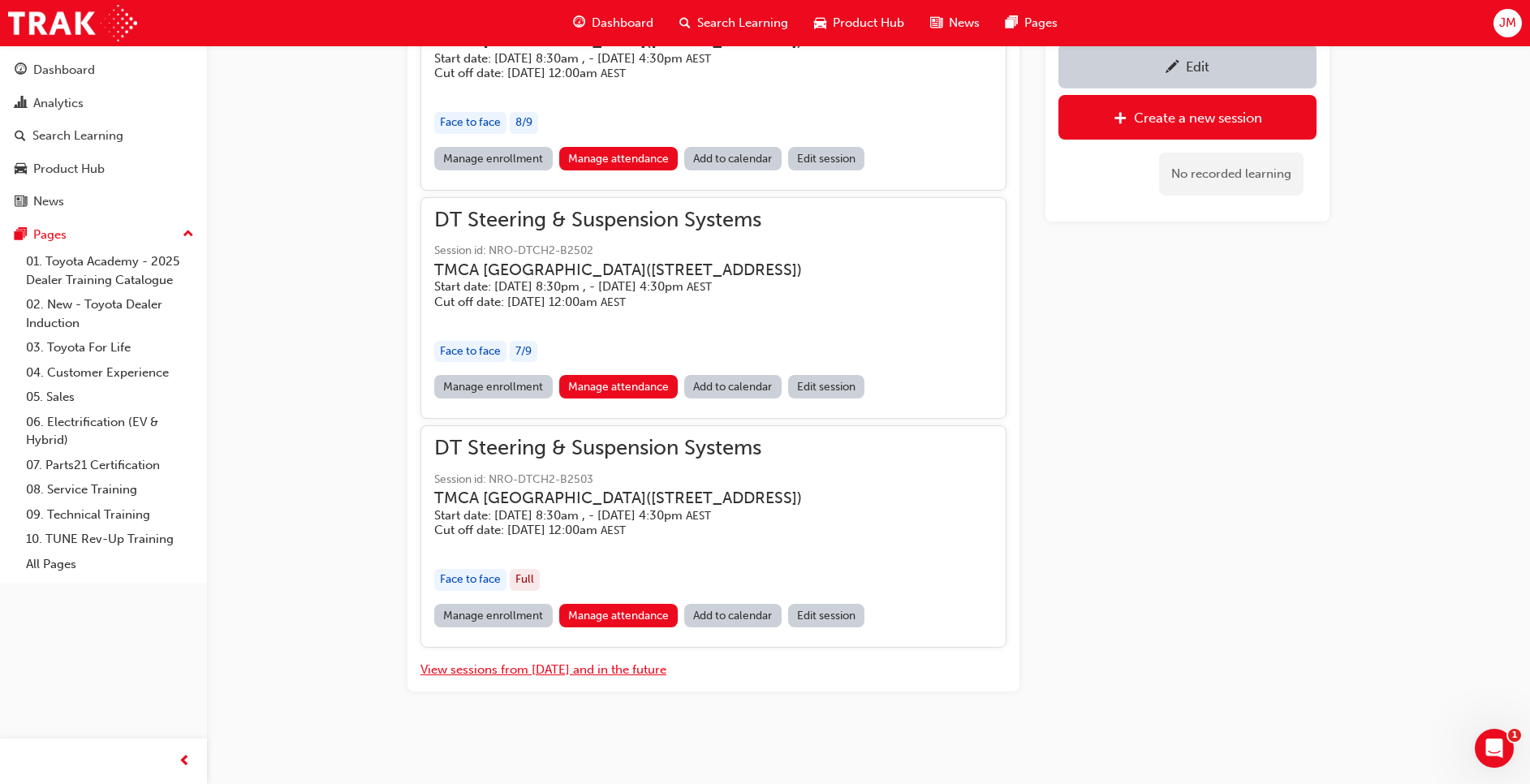
drag, startPoint x: 1540, startPoint y: 388, endPoint x: 36, endPoint y: 15, distance: 1549.6
click at [623, 170] on link "Manage attendance" at bounding box center [619, 159] width 119 height 24
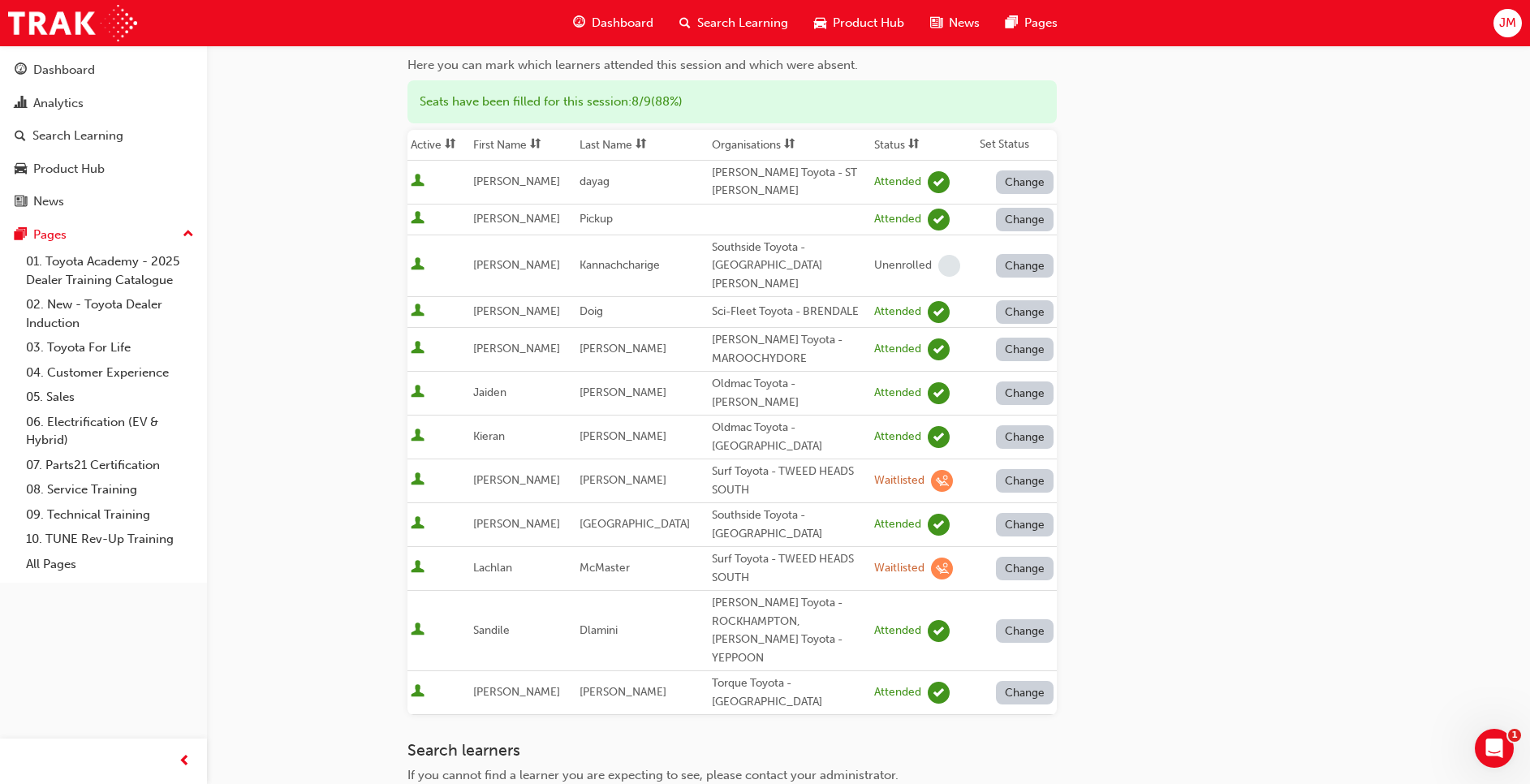
scroll to position [243, 0]
